Goal: Information Seeking & Learning: Learn about a topic

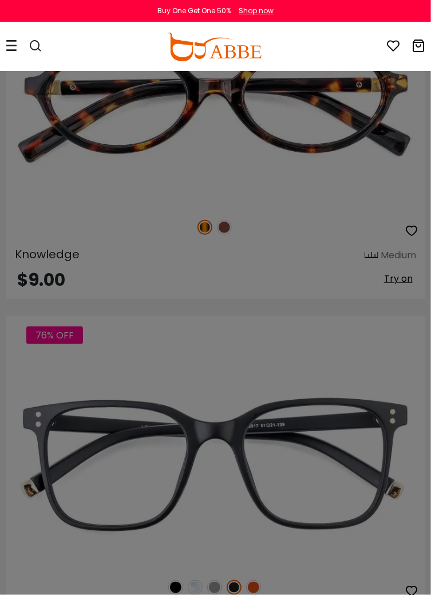
scroll to position [1051, 0]
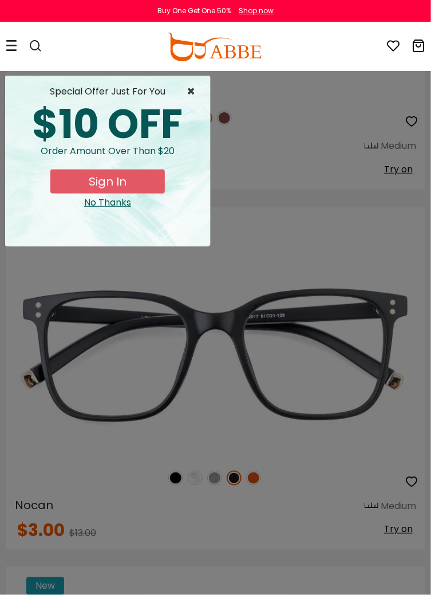
click at [195, 87] on span "×" at bounding box center [194, 92] width 14 height 14
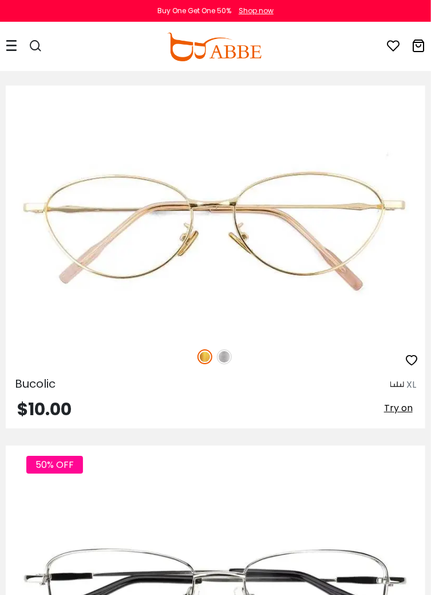
scroll to position [2685, 0]
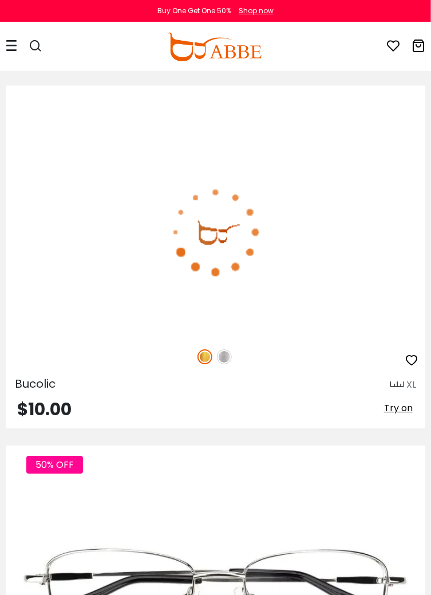
click at [224, 353] on img at bounding box center [224, 356] width 15 height 15
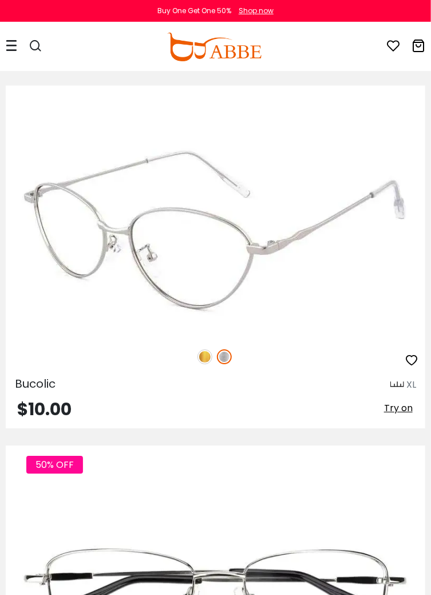
click at [198, 352] on img at bounding box center [204, 356] width 15 height 15
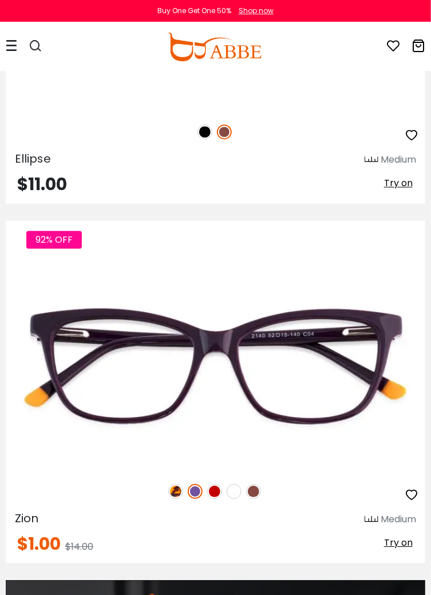
scroll to position [3629, 0]
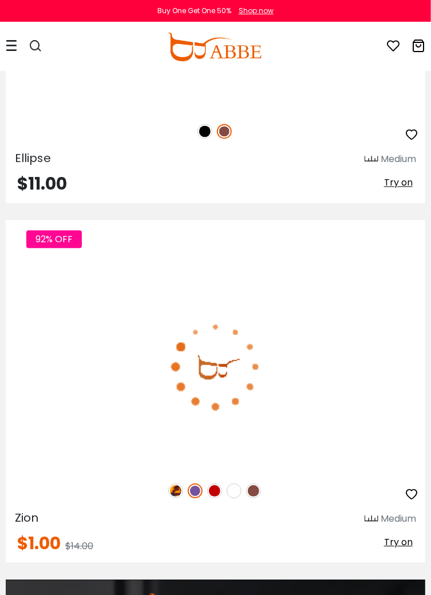
click at [251, 484] on img at bounding box center [253, 491] width 15 height 15
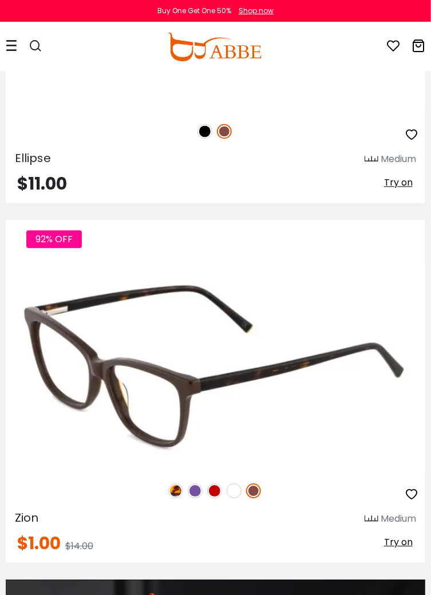
click at [207, 487] on img at bounding box center [214, 491] width 15 height 15
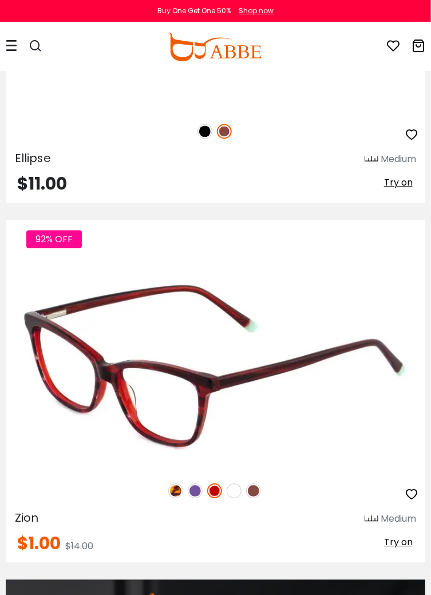
click at [190, 485] on img at bounding box center [195, 491] width 15 height 15
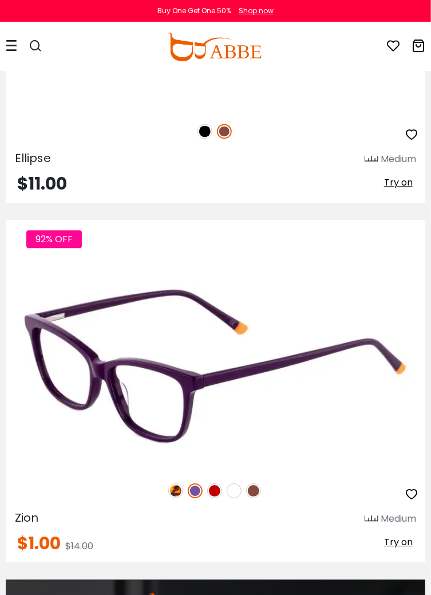
click at [169, 486] on img at bounding box center [175, 491] width 15 height 15
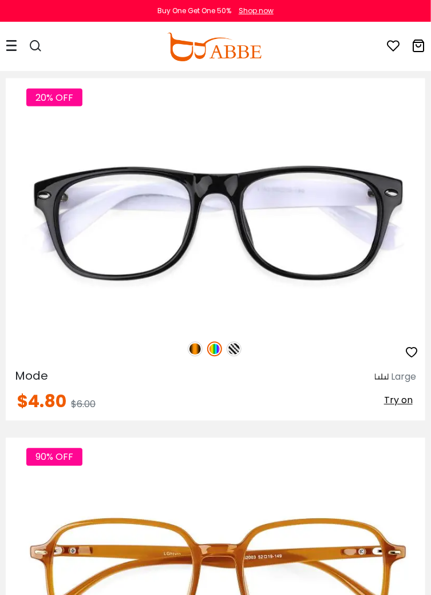
scroll to position [8765, 0]
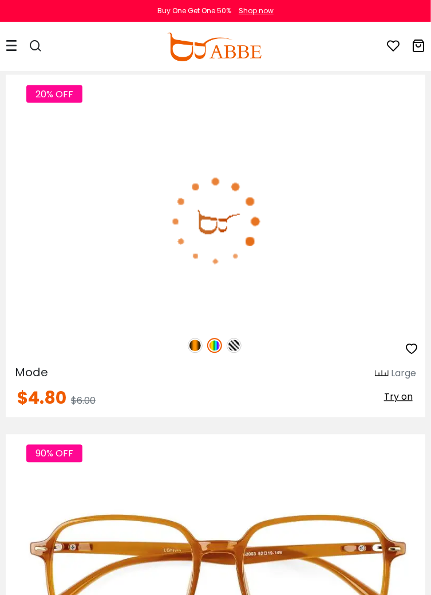
click at [212, 343] on img at bounding box center [214, 345] width 15 height 15
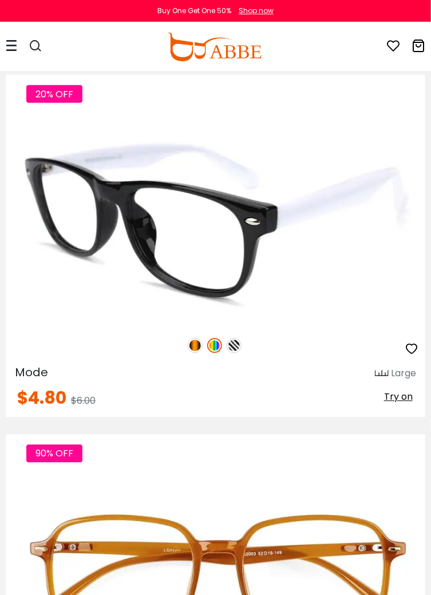
click at [211, 345] on img at bounding box center [214, 345] width 15 height 15
click at [209, 338] on img at bounding box center [214, 345] width 15 height 15
click at [189, 337] on div "20% OFF" at bounding box center [215, 346] width 419 height 24
click at [188, 336] on div "20% OFF" at bounding box center [215, 346] width 419 height 24
click at [191, 339] on img at bounding box center [195, 345] width 15 height 15
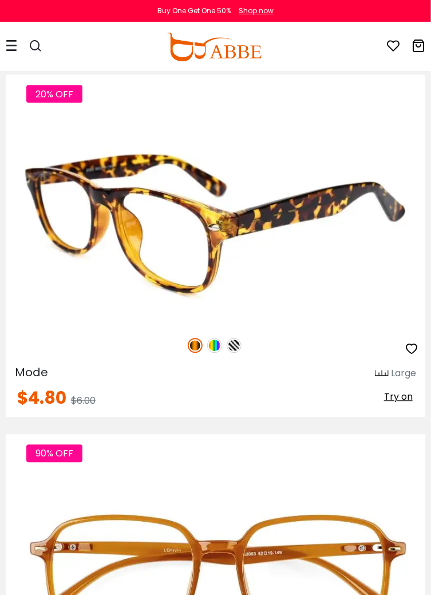
click at [211, 338] on img at bounding box center [214, 345] width 15 height 15
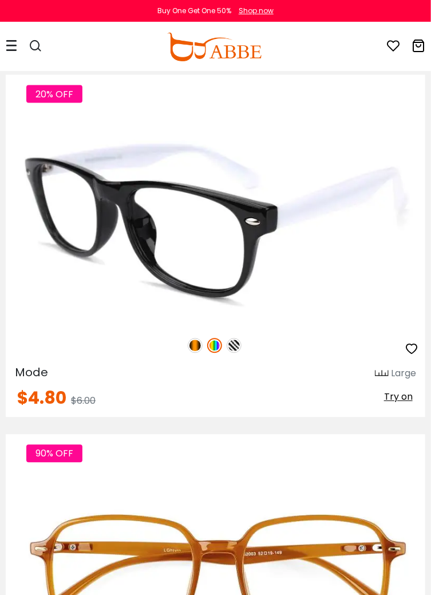
click at [209, 340] on img at bounding box center [214, 345] width 15 height 15
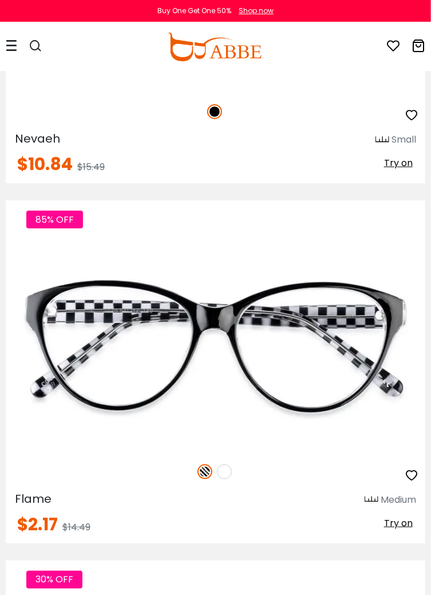
scroll to position [10438, 0]
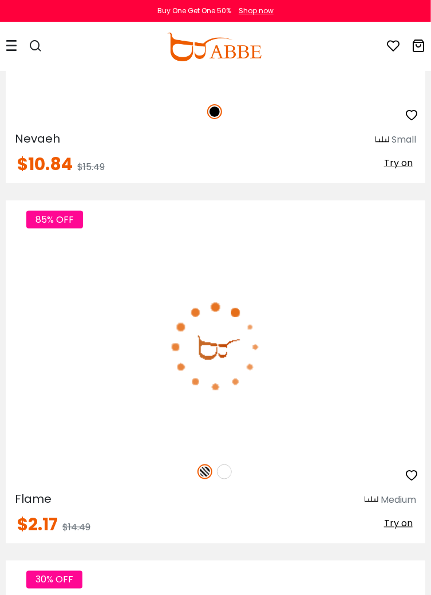
click at [224, 465] on img at bounding box center [224, 471] width 15 height 15
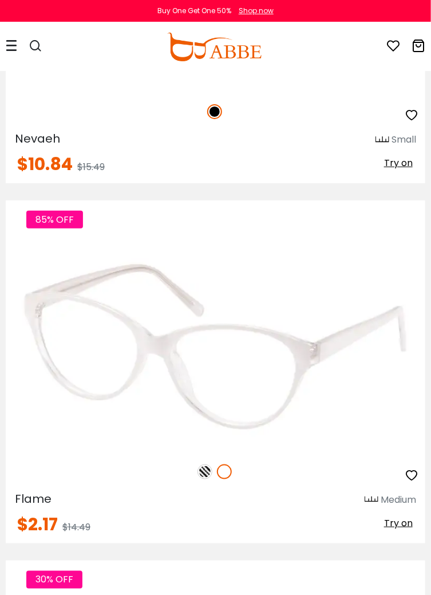
click at [196, 459] on div "85% OFF" at bounding box center [215, 471] width 419 height 24
click at [200, 464] on img at bounding box center [204, 471] width 15 height 15
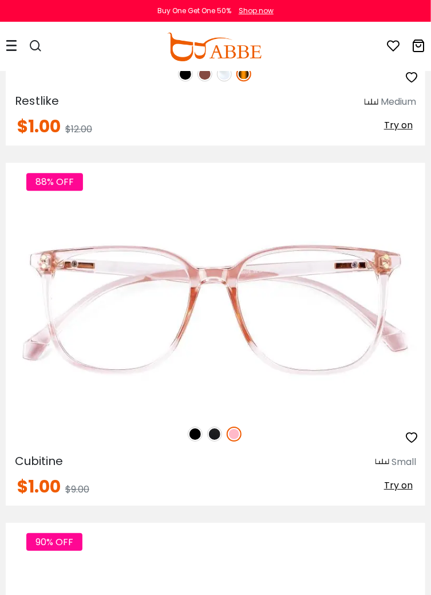
scroll to position [20546, 0]
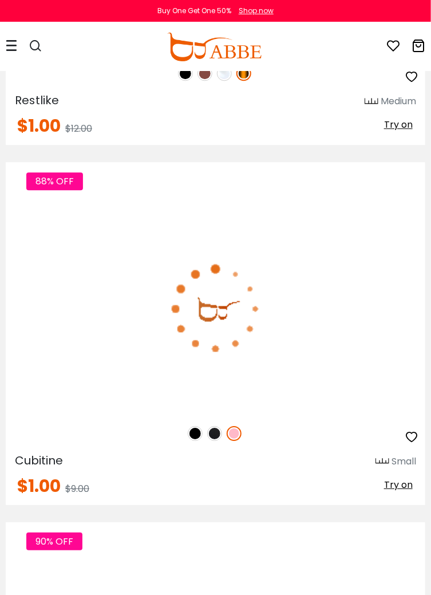
click at [188, 421] on div "88% OFF" at bounding box center [215, 433] width 419 height 24
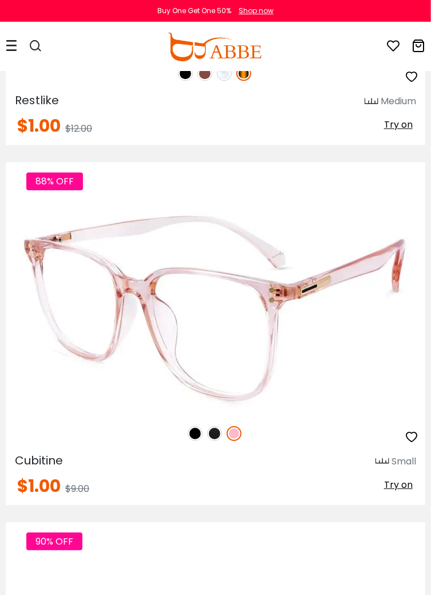
click at [214, 426] on img at bounding box center [214, 433] width 15 height 15
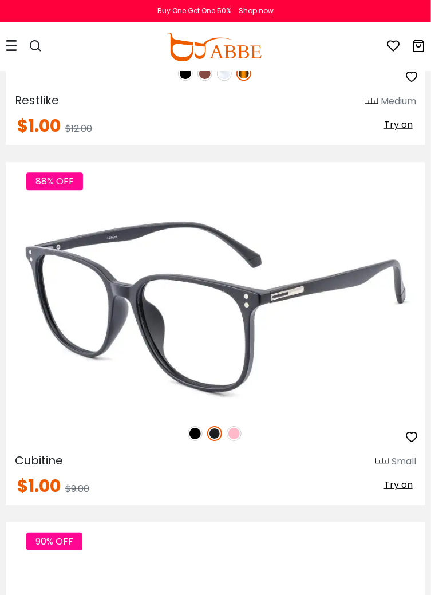
click at [233, 421] on div "88% OFF" at bounding box center [215, 433] width 419 height 24
click at [236, 426] on img at bounding box center [234, 433] width 15 height 15
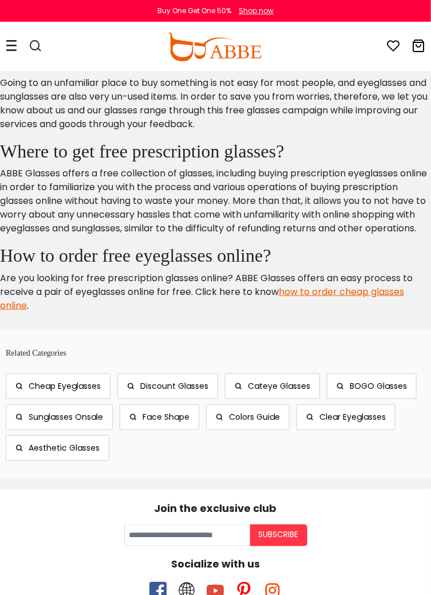
scroll to position [21977, 0]
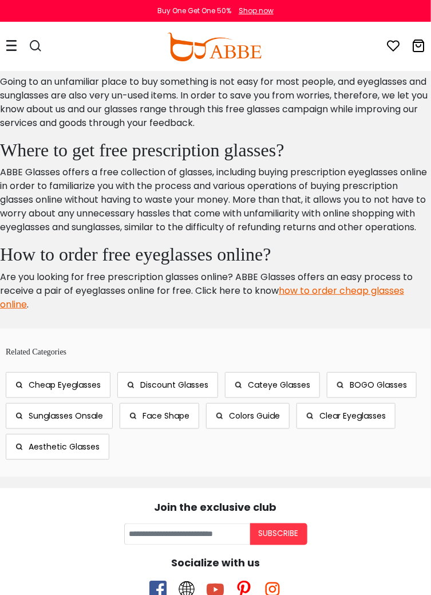
click at [141, 418] on link "Face Shape" at bounding box center [160, 416] width 80 height 26
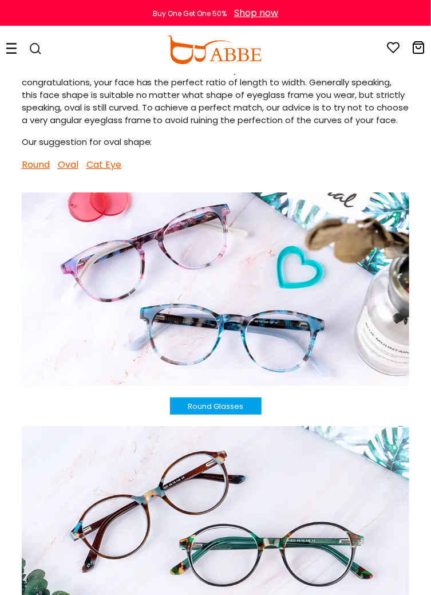
scroll to position [795, 0]
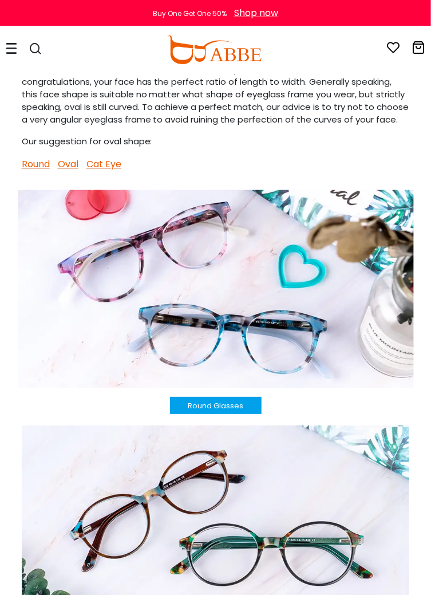
click at [110, 296] on img at bounding box center [215, 288] width 395 height 198
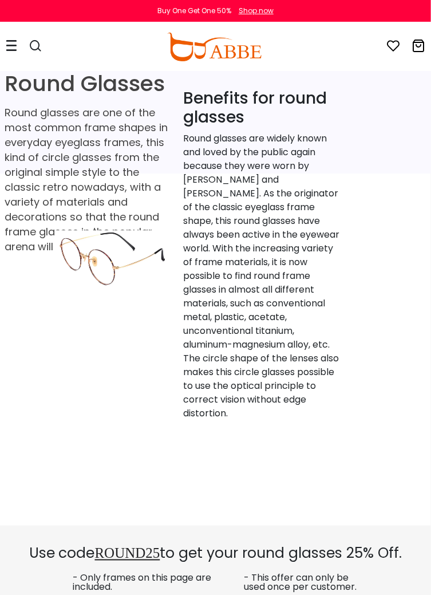
click at [6, 41] on icon at bounding box center [11, 45] width 11 height 12
